Goal: Book appointment/travel/reservation

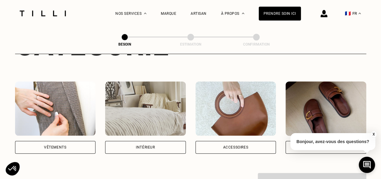
scroll to position [99, 0]
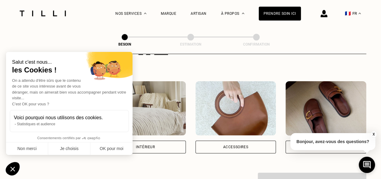
click at [146, 145] on div "Intérieur" at bounding box center [145, 147] width 19 height 4
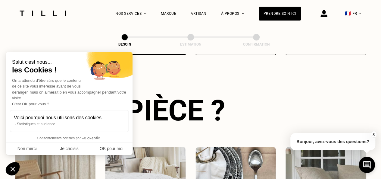
scroll to position [197, 0]
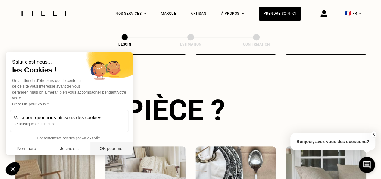
click at [113, 153] on button "OK pour moi" at bounding box center [111, 148] width 42 height 13
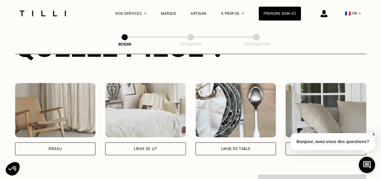
scroll to position [260, 0]
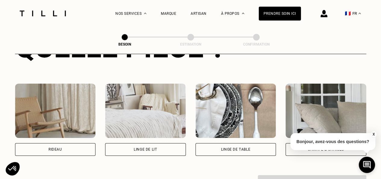
click at [70, 143] on div "Rideau" at bounding box center [55, 149] width 81 height 13
select select "FR"
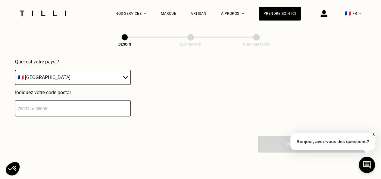
scroll to position [419, 0]
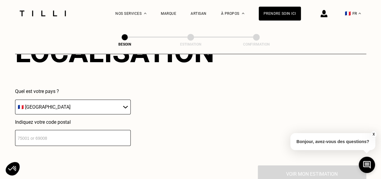
click at [74, 103] on select "🇩🇪 [GEOGRAPHIC_DATA] 🇦🇹 [GEOGRAPHIC_DATA] 🇧🇪 [GEOGRAPHIC_DATA] 🇧🇬 Bulgarie 🇨🇾 C…" at bounding box center [73, 106] width 116 height 15
drag, startPoint x: 74, startPoint y: 103, endPoint x: 45, endPoint y: 134, distance: 43.3
click at [45, 134] on div "Quel est votre pays ? 🇩🇪 [GEOGRAPHIC_DATA] 🇦🇹 [GEOGRAPHIC_DATA] 🇧🇪 [GEOGRAPHIC_…" at bounding box center [73, 116] width 116 height 57
click at [45, 134] on input "number" at bounding box center [73, 138] width 116 height 16
type input "69480"
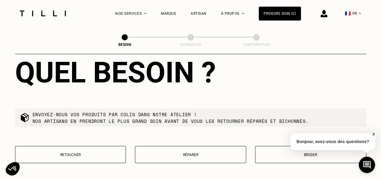
scroll to position [601, 0]
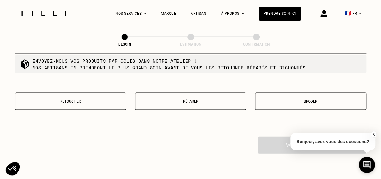
click at [119, 99] on p "Retoucher" at bounding box center [70, 101] width 105 height 4
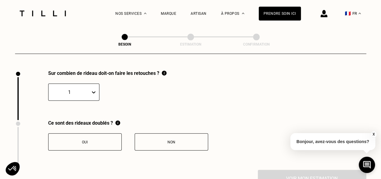
scroll to position [668, 0]
click at [97, 140] on div "Oui" at bounding box center [85, 142] width 67 height 4
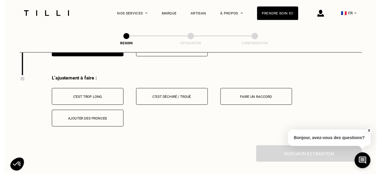
scroll to position [767, 0]
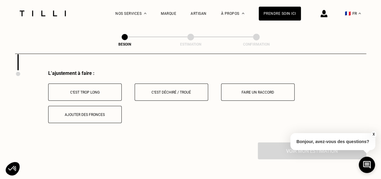
click at [107, 84] on button "C‘est trop long" at bounding box center [85, 92] width 74 height 17
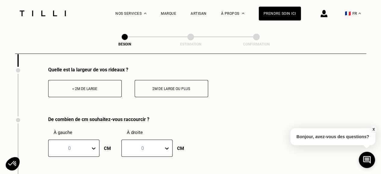
scroll to position [843, 0]
click at [110, 86] on div "< 2m de large" at bounding box center [85, 88] width 67 height 4
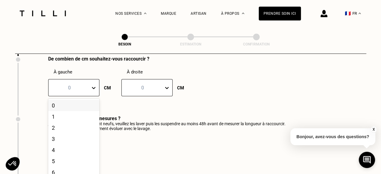
scroll to position [912, 0]
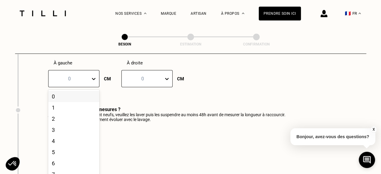
click at [84, 87] on div "101 results available. Use Up and Down to choose options, press Enter to select…" at bounding box center [73, 78] width 51 height 17
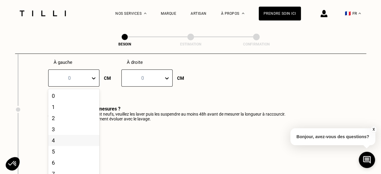
scroll to position [5, 0]
click at [75, 153] on div "6" at bounding box center [73, 158] width 51 height 11
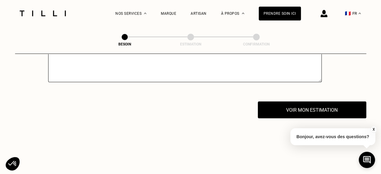
scroll to position [1080, 0]
